Goal: Information Seeking & Learning: Learn about a topic

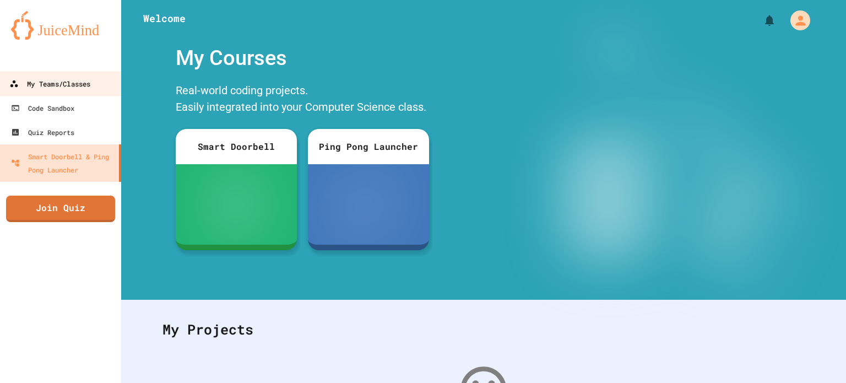
click at [54, 88] on div "My Teams/Classes" at bounding box center [49, 84] width 81 height 14
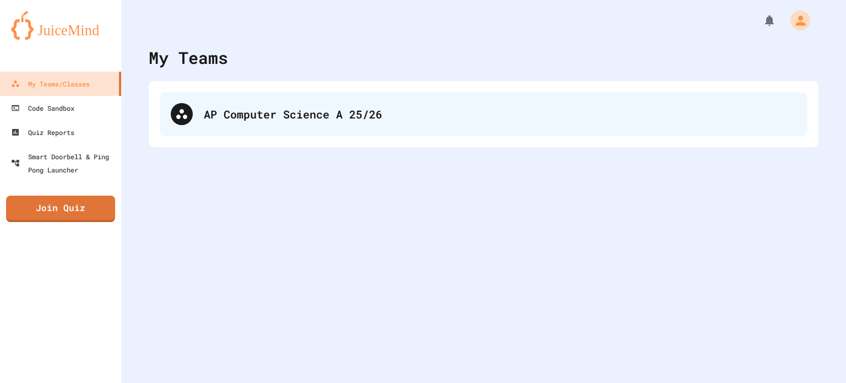
click at [297, 94] on div "AP Computer Science A 25/26" at bounding box center [484, 114] width 648 height 44
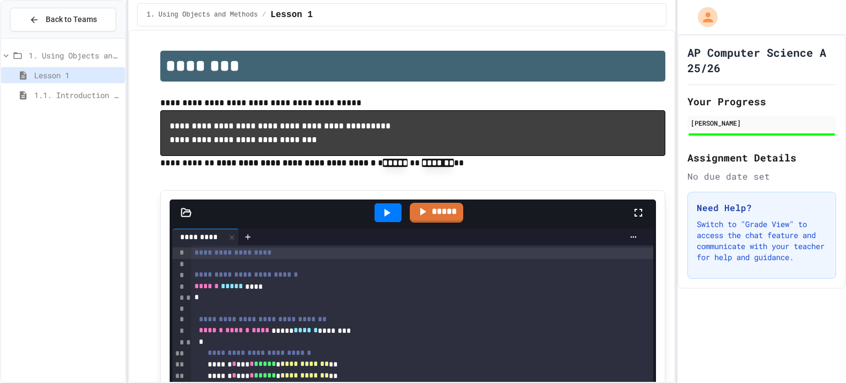
click at [55, 96] on span "1.1. Introduction to Algorithms, Programming, and Compilers" at bounding box center [77, 95] width 87 height 12
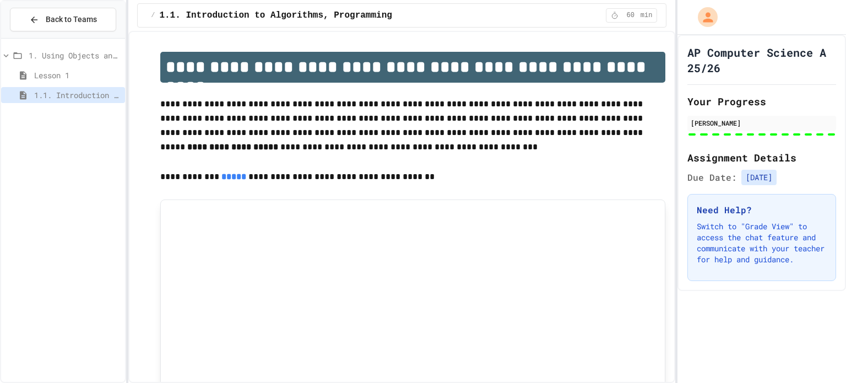
click at [82, 80] on span "Lesson 1" at bounding box center [77, 75] width 87 height 12
